Goal: Task Accomplishment & Management: Complete application form

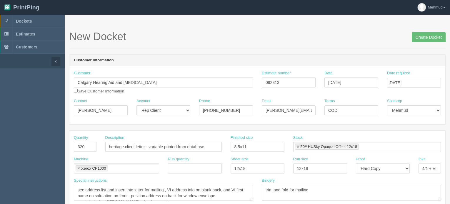
select select "Rep Client"
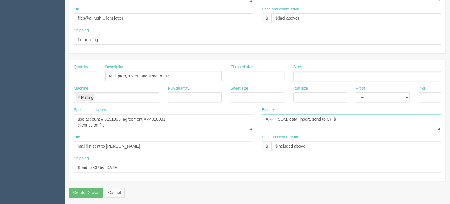
click at [335, 115] on textarea "ARP - SOM, data, insert, send to CP $245.79" at bounding box center [350, 122] width 179 height 16
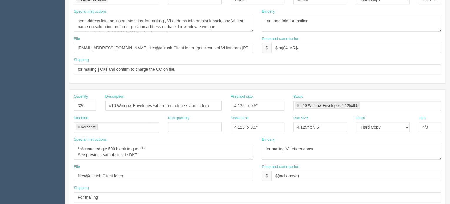
scroll to position [121, 0]
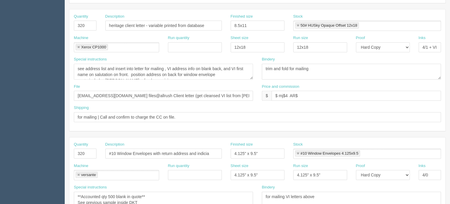
type textarea "ARP - SOM, data, insert, send to CP $195.03"
click at [276, 95] on input "$ mj$4 AR$" at bounding box center [355, 96] width 169 height 10
click at [300, 95] on input "$838.50 mj$4 AR$" at bounding box center [355, 96] width 169 height 10
click at [320, 94] on input "$838.50 mj$197.29 AR$" at bounding box center [355, 96] width 169 height 10
click at [321, 94] on input "$838.50 mj$197.29 AR$" at bounding box center [355, 96] width 169 height 10
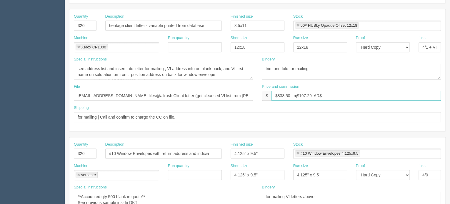
click at [331, 93] on input "$838.50 mj$197.29 AR$" at bounding box center [355, 96] width 169 height 10
type input "$838.50 mj$197.29 AR$147.97"
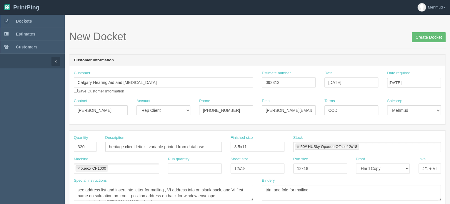
scroll to position [0, 0]
click at [421, 40] on input "Create Docket" at bounding box center [428, 37] width 34 height 10
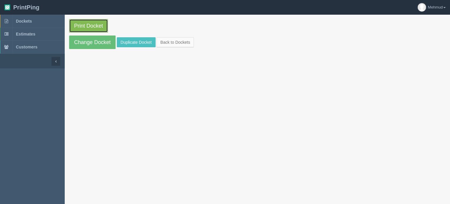
click at [89, 23] on link "Print Docket" at bounding box center [88, 26] width 39 height 14
